Goal: Navigation & Orientation: Find specific page/section

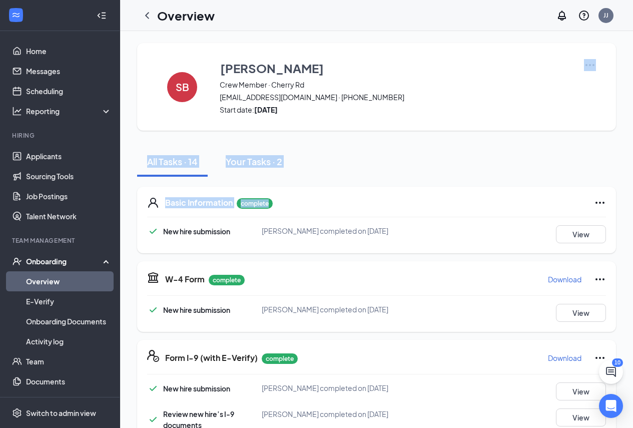
drag, startPoint x: 633, startPoint y: 130, endPoint x: 636, endPoint y: 165, distance: 34.6
click at [633, 186] on html "Home Messages Scheduling Reporting Hiring Applicants Sourcing Tools Job Posting…" at bounding box center [316, 214] width 633 height 428
click at [433, 154] on div "All Tasks · 14 Your Tasks · 2" at bounding box center [376, 162] width 479 height 30
drag, startPoint x: 385, startPoint y: 173, endPoint x: 351, endPoint y: 174, distance: 34.0
click at [384, 173] on div "All Tasks · 14 Your Tasks · 2" at bounding box center [376, 162] width 479 height 30
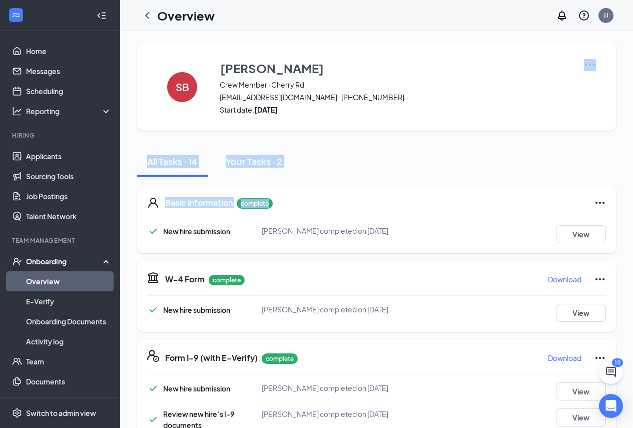
click at [233, 161] on div "Your Tasks · 2" at bounding box center [254, 161] width 57 height 13
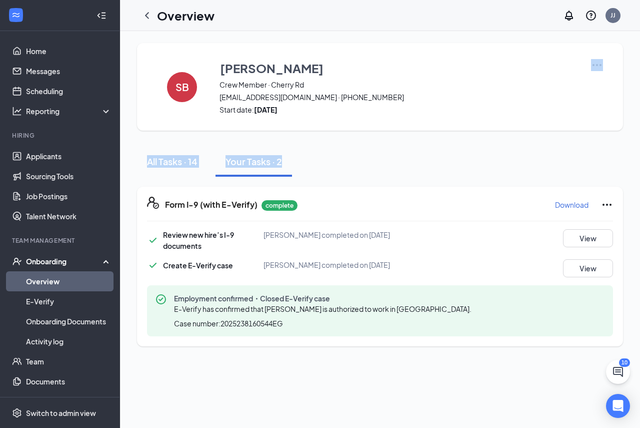
click at [174, 163] on div "All Tasks · 14" at bounding box center [172, 161] width 51 height 13
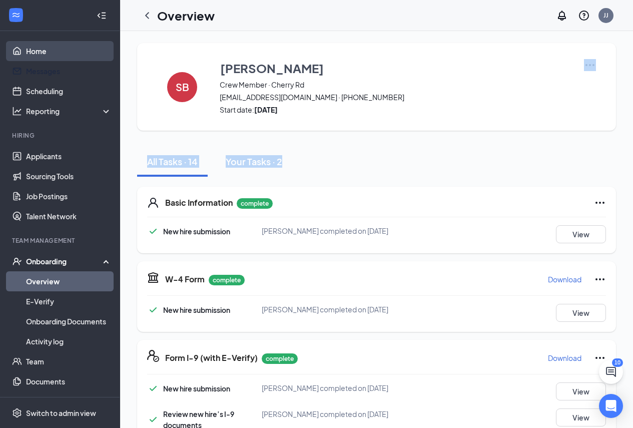
click at [57, 55] on link "Home" at bounding box center [69, 51] width 86 height 20
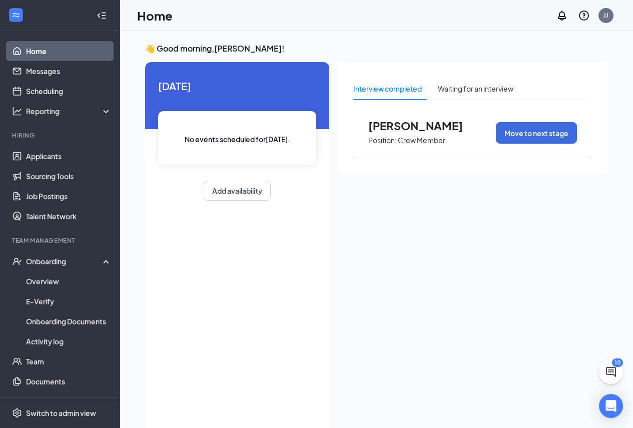
click at [26, 44] on link "Home" at bounding box center [69, 51] width 86 height 20
click at [26, 48] on link "Home" at bounding box center [69, 51] width 86 height 20
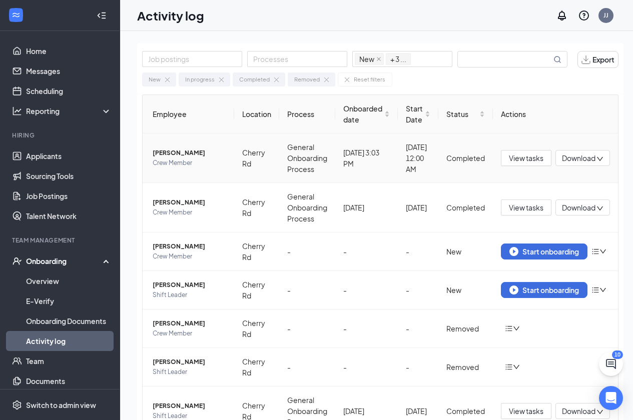
click at [589, 162] on span "Download" at bounding box center [579, 158] width 34 height 11
click at [563, 111] on th "Actions" at bounding box center [555, 114] width 125 height 39
